Goal: Transaction & Acquisition: Purchase product/service

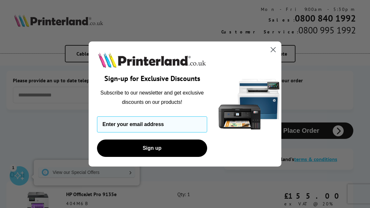
click at [276, 48] on circle "Close dialog" at bounding box center [273, 49] width 11 height 11
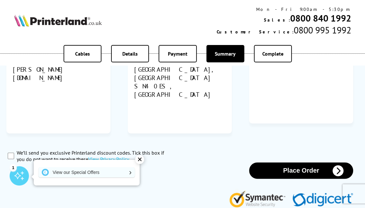
scroll to position [301, 0]
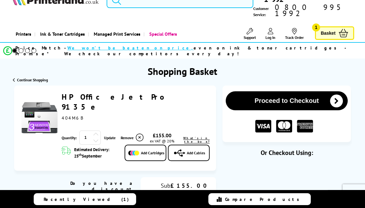
scroll to position [22, 0]
